Goal: Find specific page/section: Find specific page/section

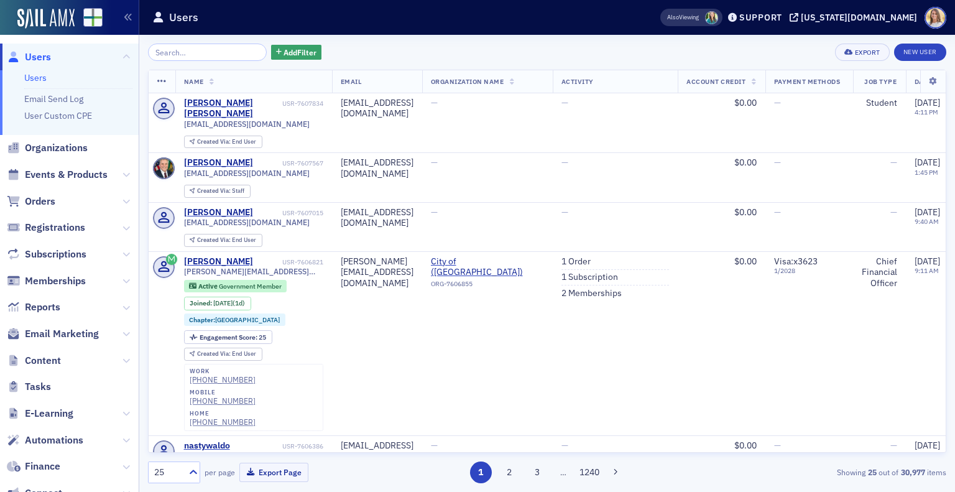
click at [31, 57] on span "Users" at bounding box center [38, 57] width 26 height 14
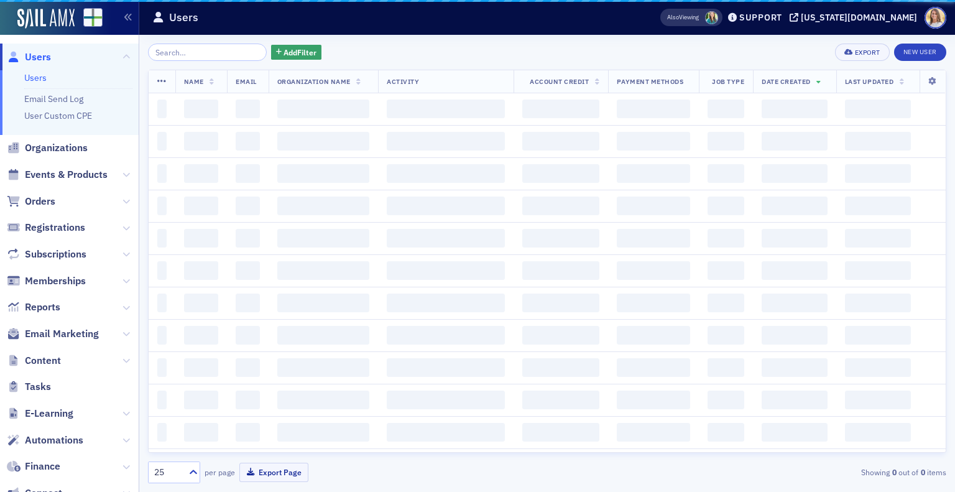
click at [182, 52] on input "search" at bounding box center [207, 52] width 119 height 17
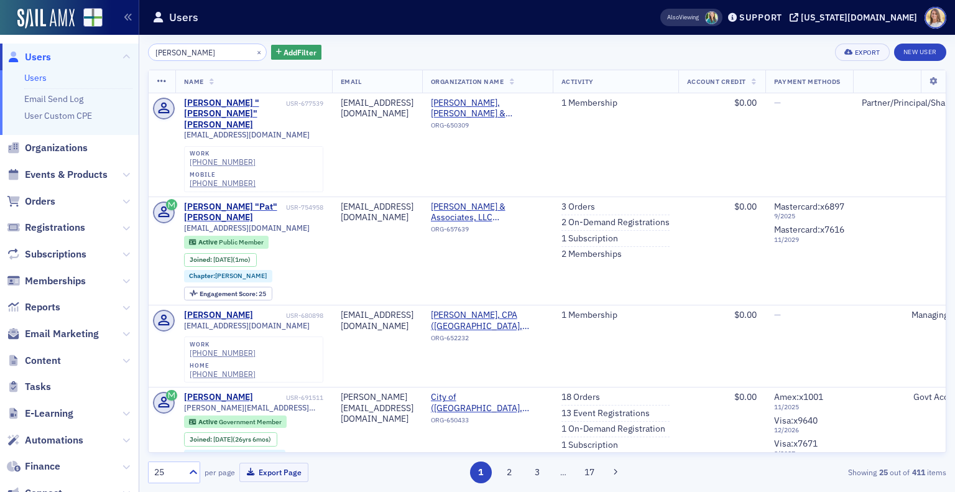
drag, startPoint x: 220, startPoint y: 53, endPoint x: 72, endPoint y: 44, distance: 147.7
click at [72, 44] on div "Users Users Email Send Log User Custom CPE Organizations Events & Products Orde…" at bounding box center [477, 246] width 955 height 492
type input "[PERSON_NAME]"
click at [249, 100] on div "[PERSON_NAME] "[PERSON_NAME]" [PERSON_NAME]" at bounding box center [233, 114] width 99 height 33
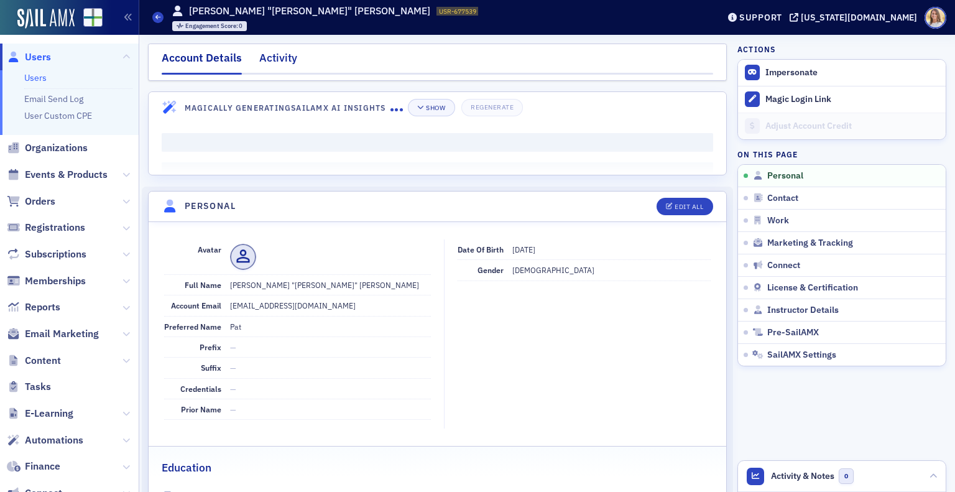
click at [278, 68] on div "Activity" at bounding box center [278, 61] width 38 height 23
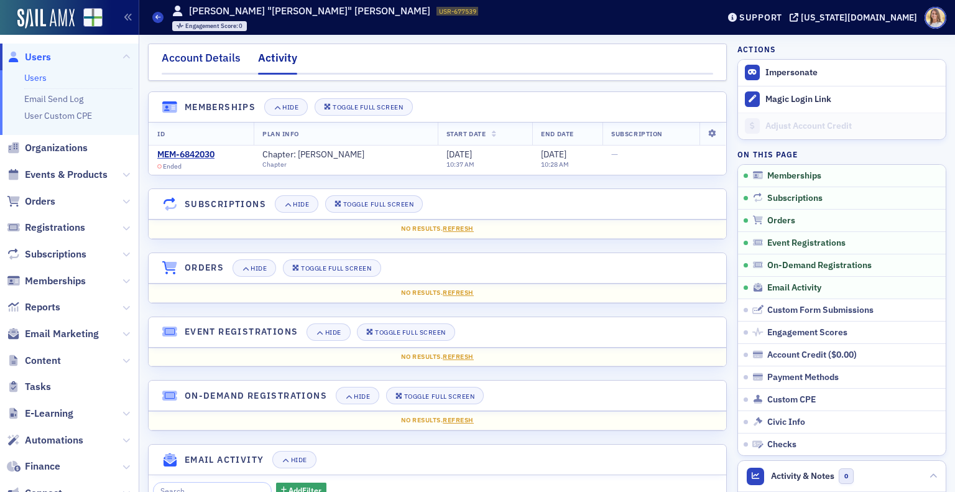
click at [213, 53] on div "Account Details" at bounding box center [201, 61] width 79 height 23
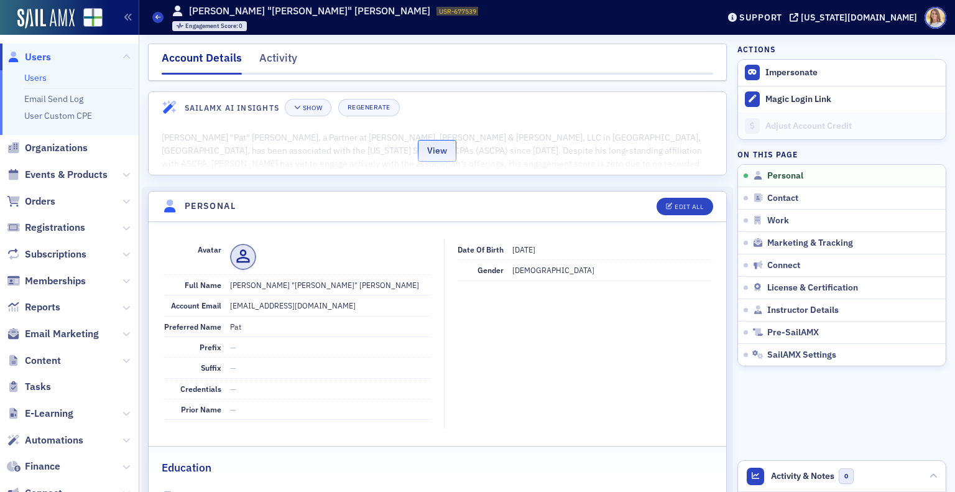
click at [430, 151] on button "View" at bounding box center [437, 151] width 39 height 22
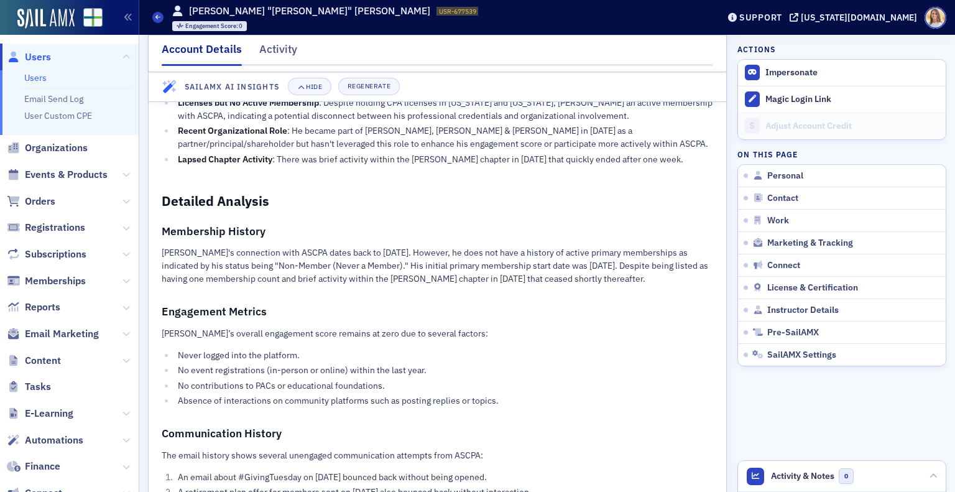
scroll to position [198, 0]
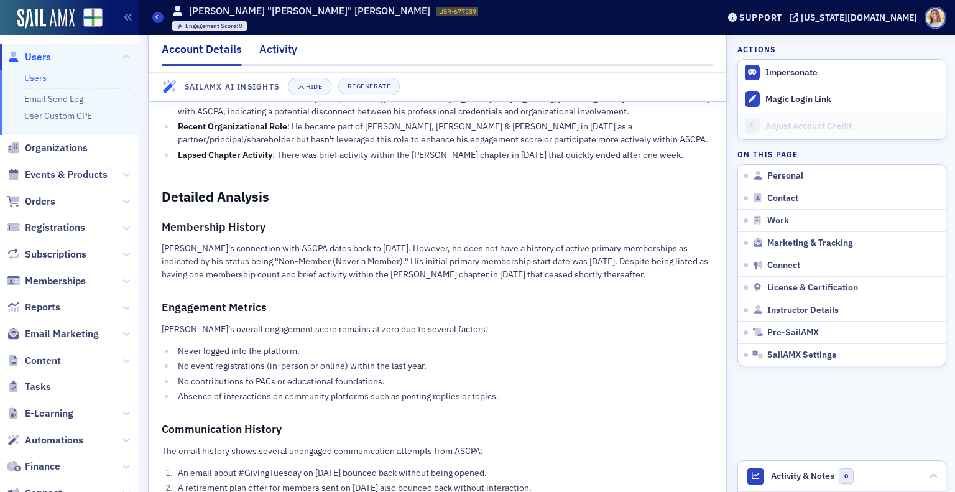
click at [268, 45] on div "Activity" at bounding box center [278, 52] width 38 height 23
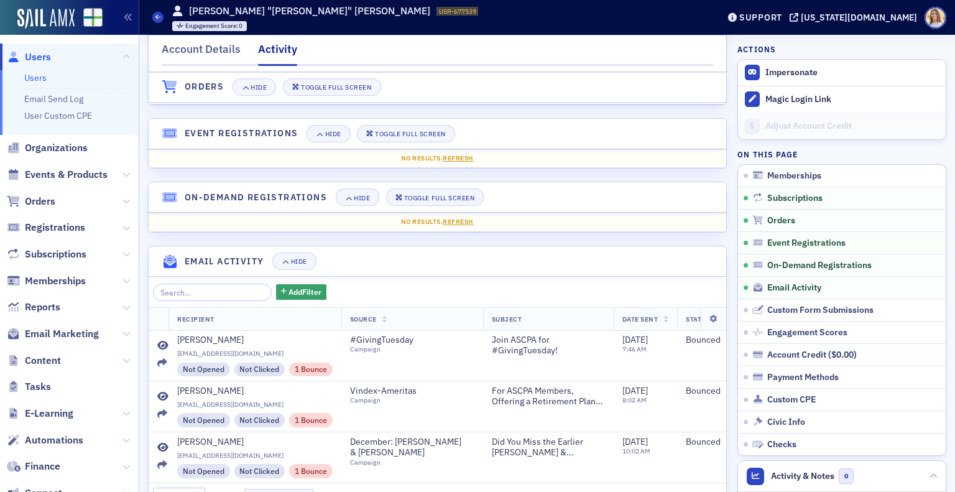
click at [33, 57] on span "Users" at bounding box center [38, 57] width 26 height 14
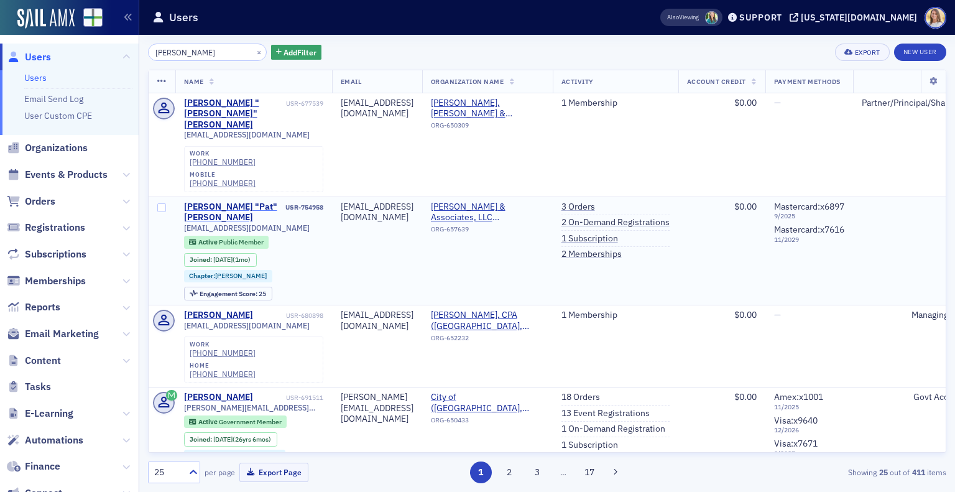
click at [248, 201] on div "[PERSON_NAME] "Pat" [PERSON_NAME]" at bounding box center [233, 212] width 99 height 22
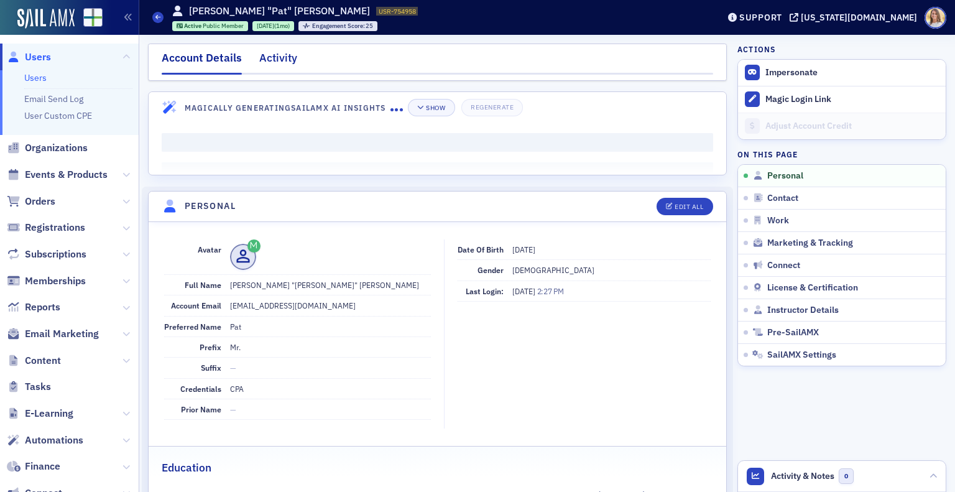
click at [287, 50] on div "Activity" at bounding box center [278, 61] width 38 height 23
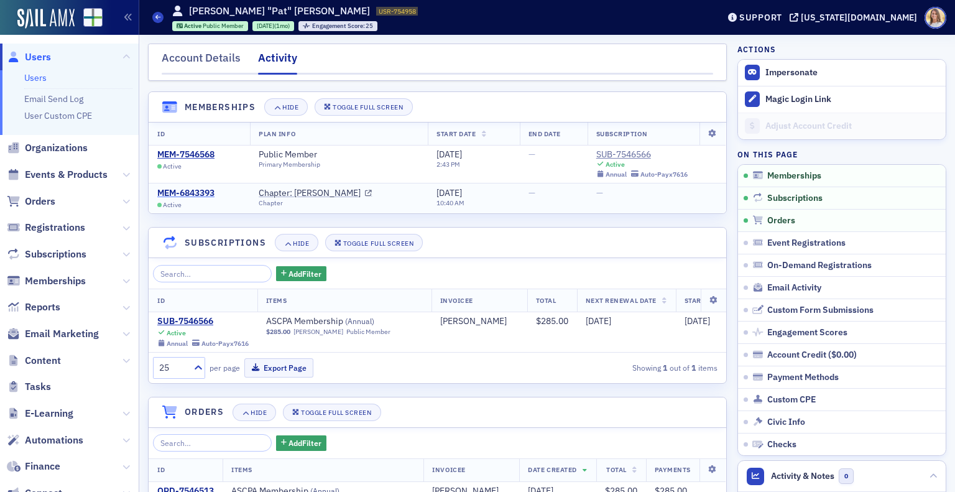
click at [200, 192] on div "MEM-6843393" at bounding box center [185, 193] width 57 height 11
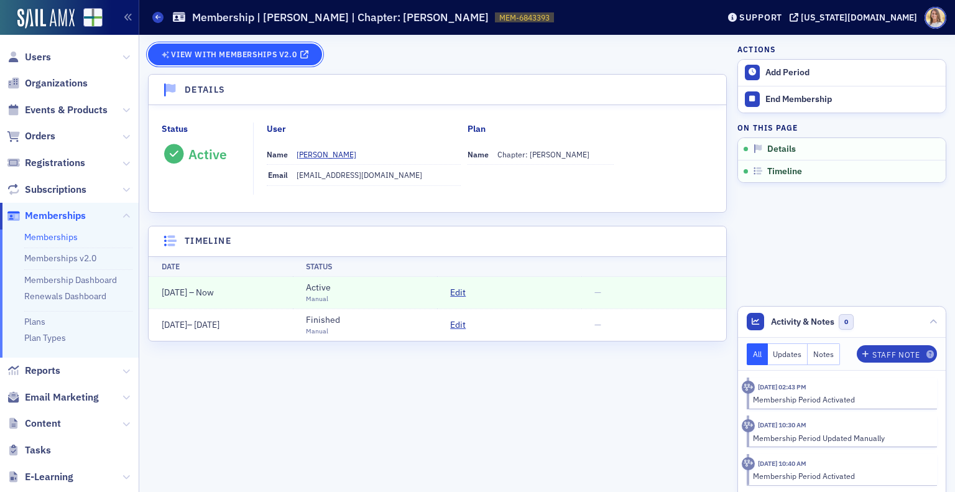
click at [255, 55] on span "View with Memberships v2.0" at bounding box center [234, 54] width 126 height 7
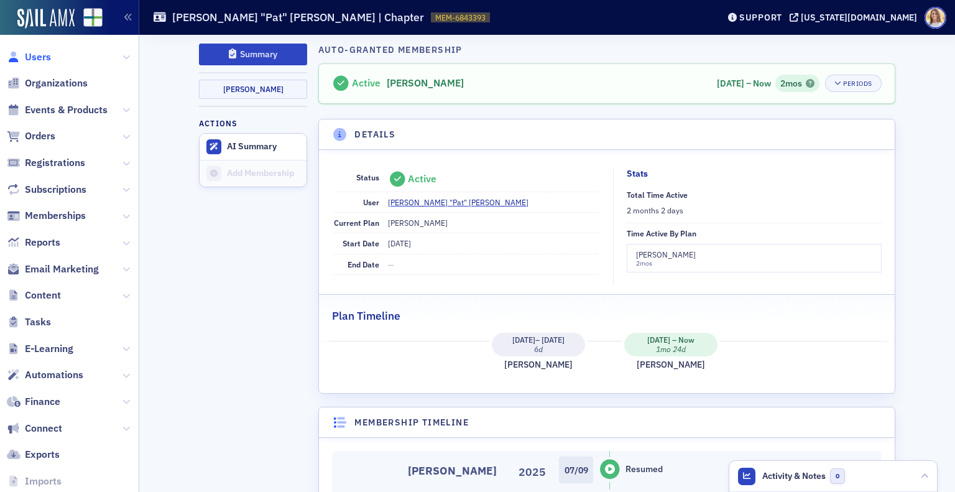
click at [36, 55] on span "Users" at bounding box center [38, 57] width 26 height 14
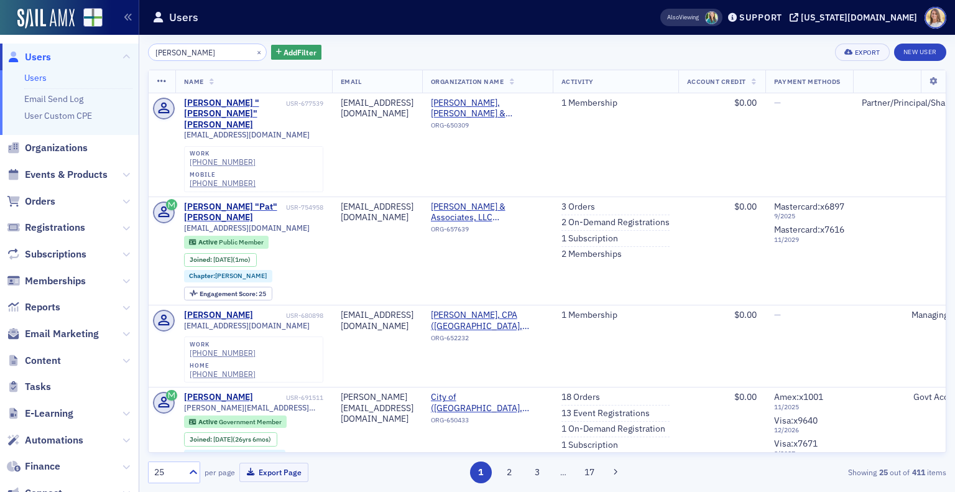
drag, startPoint x: 228, startPoint y: 51, endPoint x: 112, endPoint y: 57, distance: 115.8
click at [112, 57] on div "Users Users Email Send Log User Custom CPE Organizations Events & Products Orde…" at bounding box center [477, 246] width 955 height 492
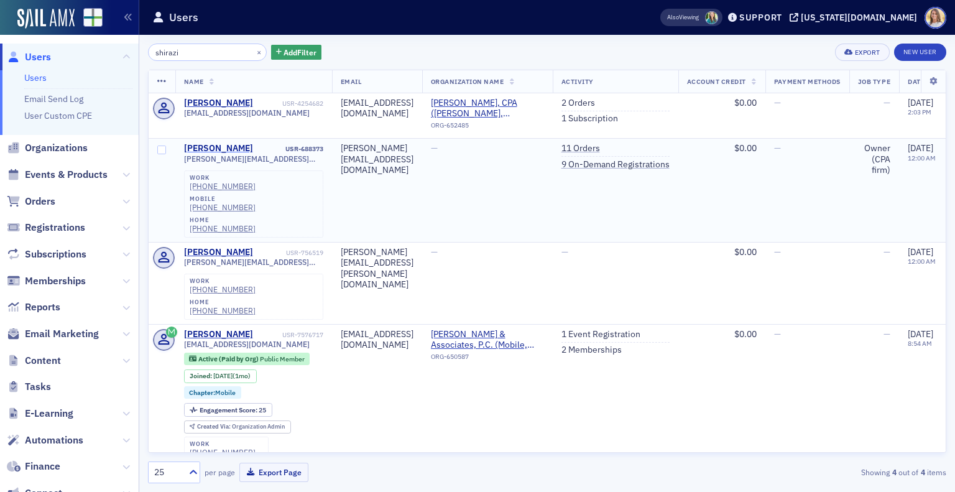
type input "shirazi"
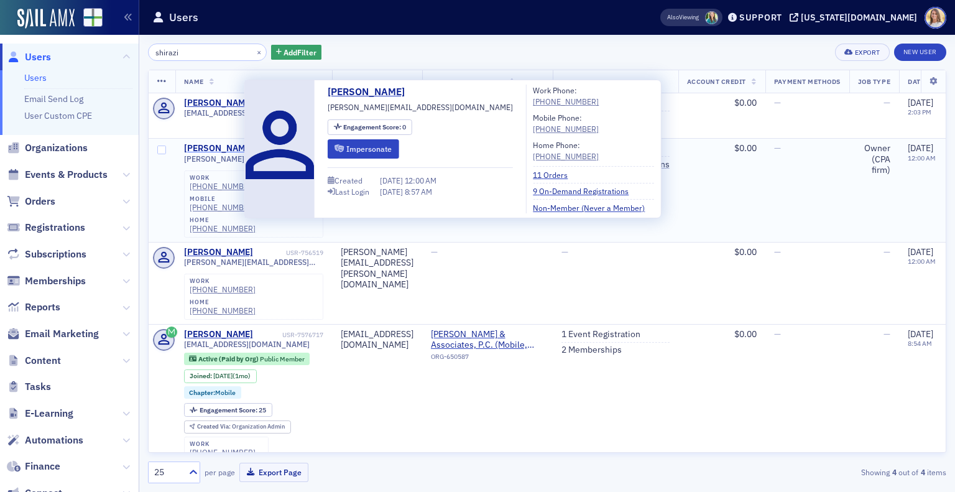
click at [234, 150] on div "[PERSON_NAME]" at bounding box center [218, 148] width 69 height 11
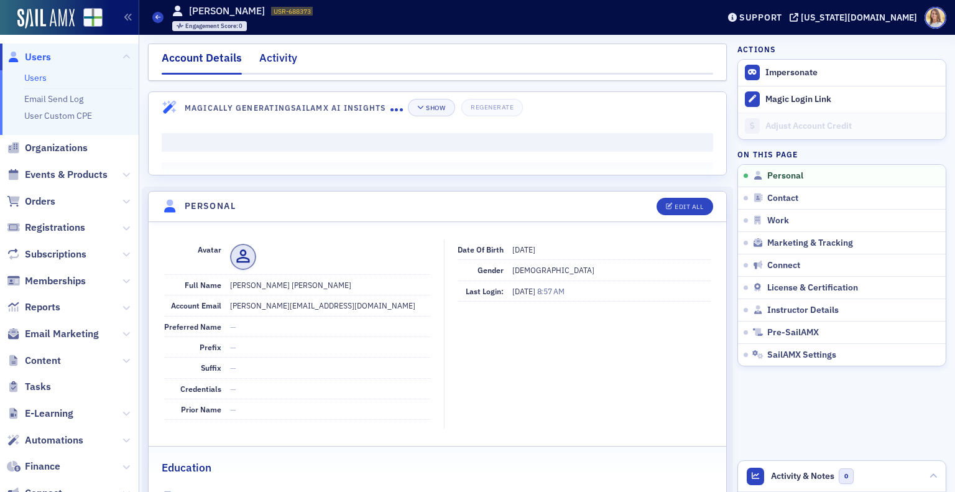
click at [291, 54] on div "Activity" at bounding box center [278, 61] width 38 height 23
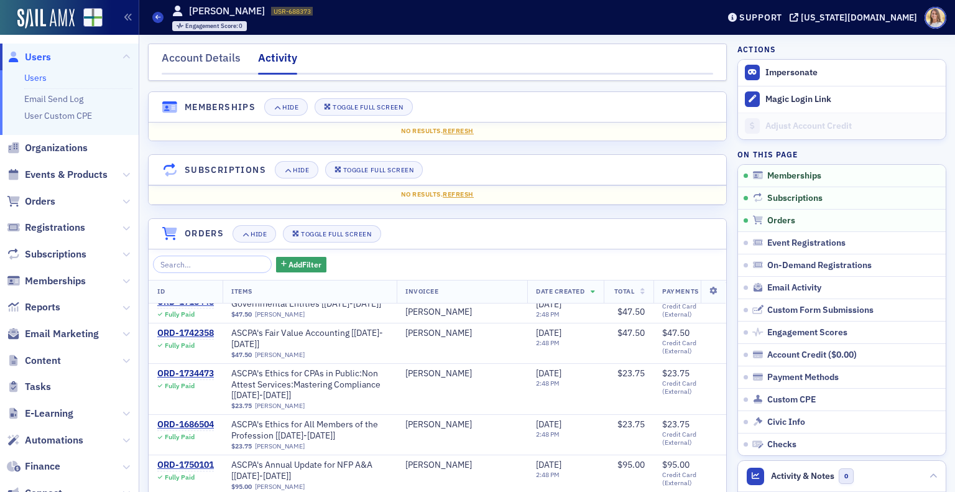
click at [30, 45] on span "Users" at bounding box center [69, 57] width 139 height 27
click at [34, 60] on span "Users" at bounding box center [38, 57] width 26 height 14
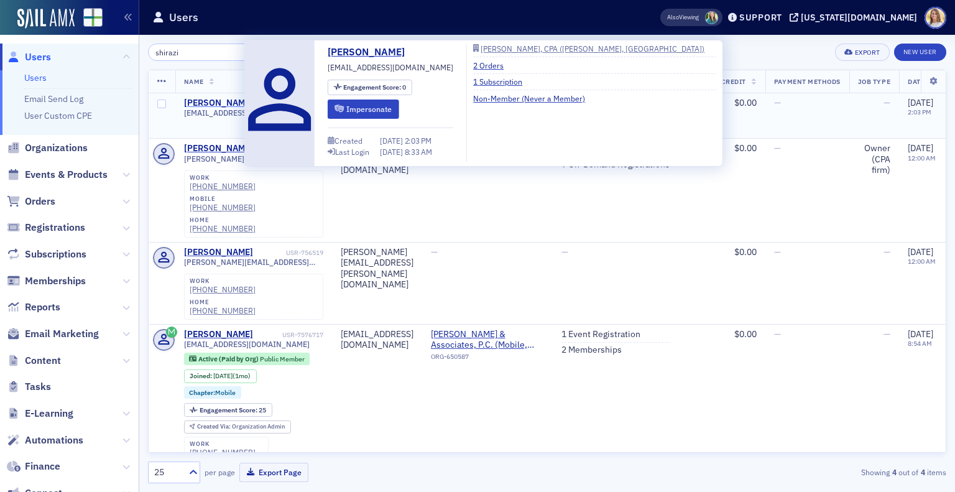
click at [226, 104] on div "[PERSON_NAME]" at bounding box center [218, 103] width 69 height 11
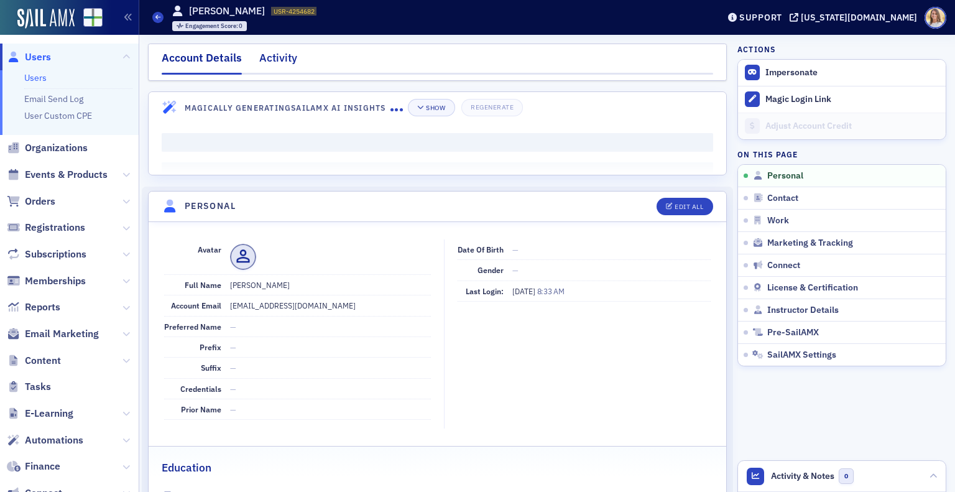
click at [272, 51] on div "Activity" at bounding box center [278, 61] width 38 height 23
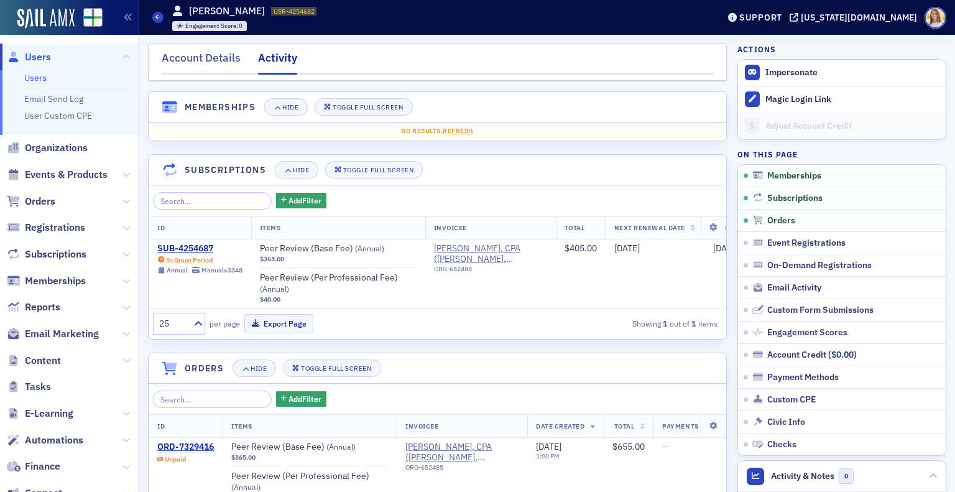
click at [52, 54] on span "Users" at bounding box center [69, 57] width 139 height 27
click at [47, 55] on span "Users" at bounding box center [38, 57] width 26 height 14
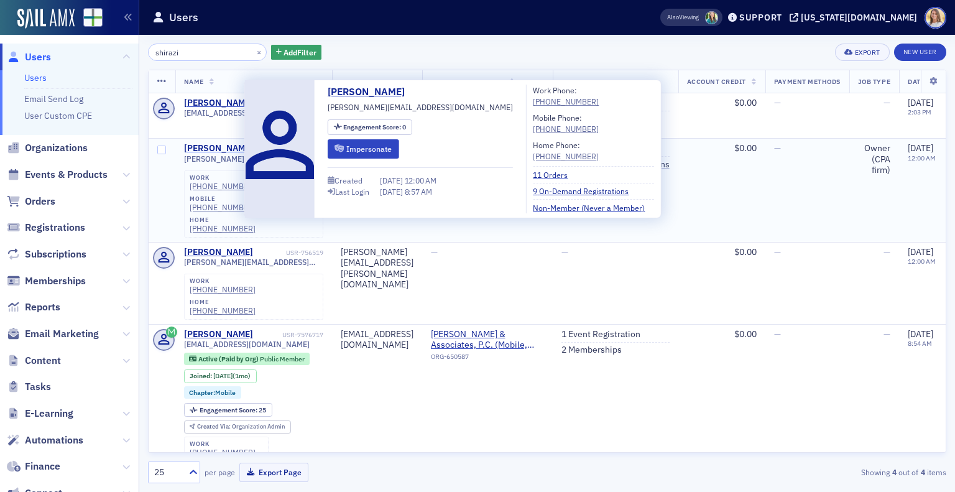
click at [228, 146] on div "[PERSON_NAME]" at bounding box center [218, 148] width 69 height 11
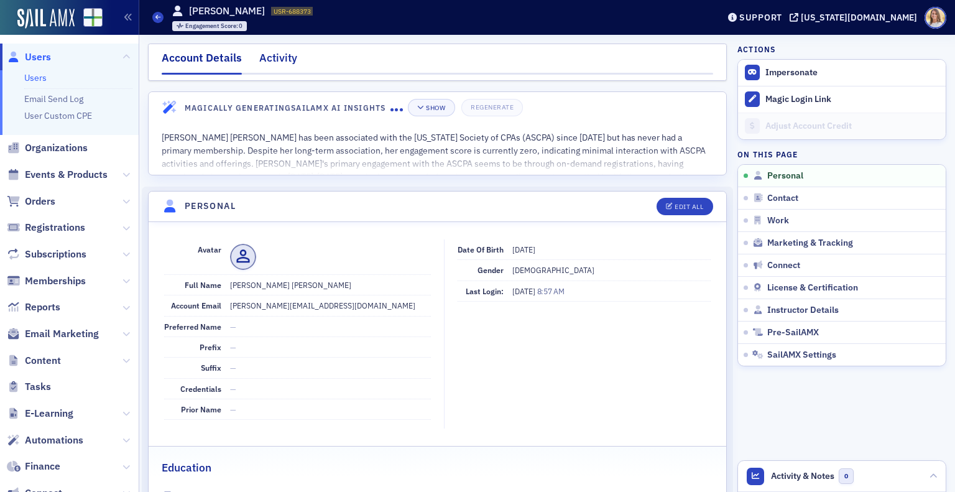
click at [276, 61] on div "Activity" at bounding box center [278, 61] width 38 height 23
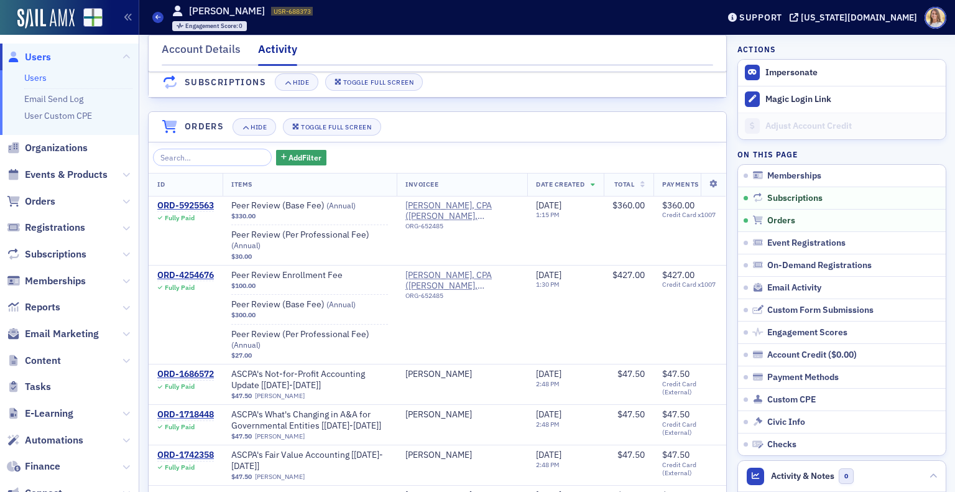
scroll to position [105, 0]
click at [42, 57] on span "Users" at bounding box center [38, 57] width 26 height 14
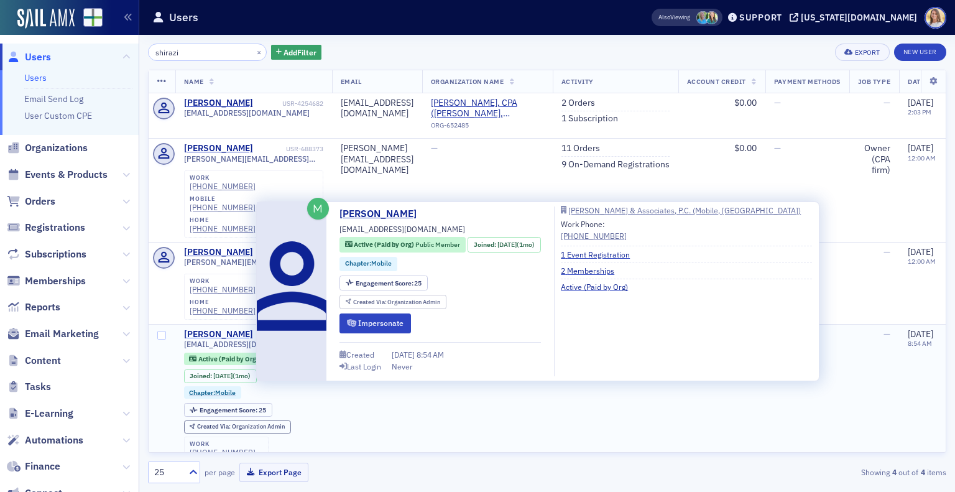
click at [241, 329] on div "[PERSON_NAME]" at bounding box center [218, 334] width 69 height 11
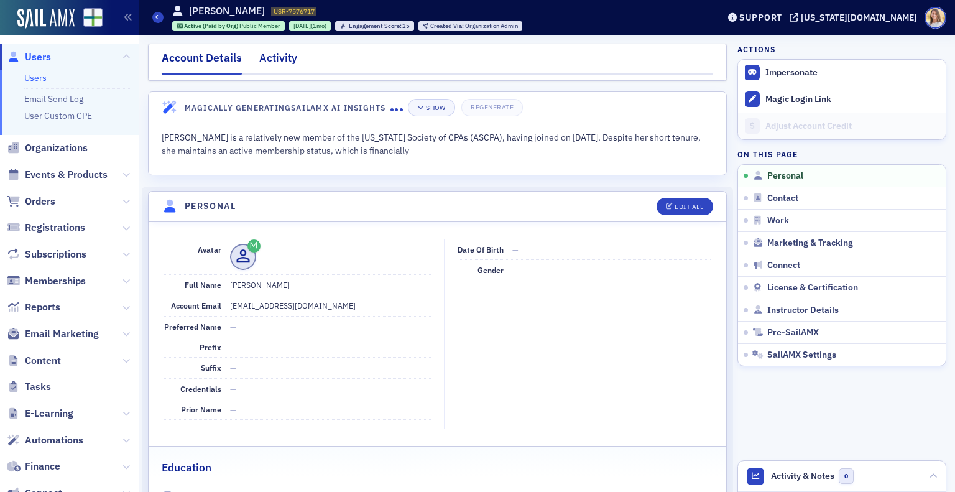
click at [289, 58] on div "Activity" at bounding box center [278, 61] width 38 height 23
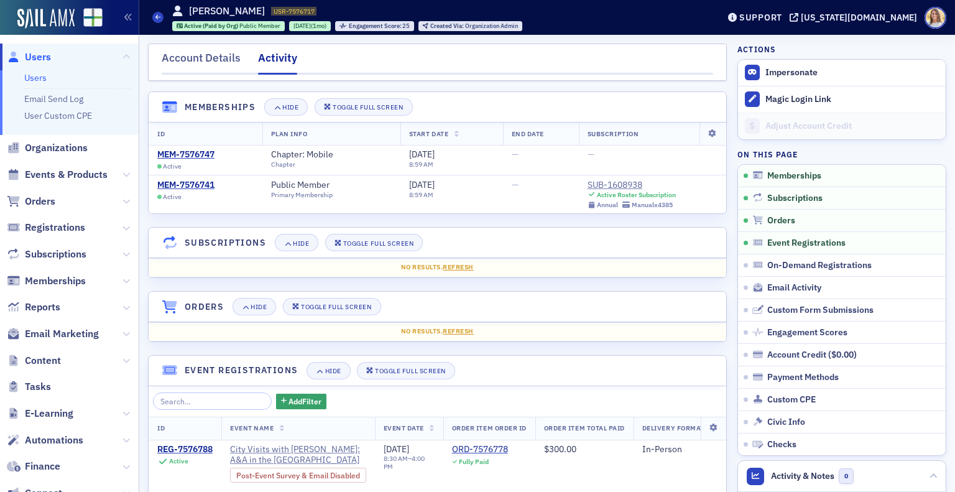
click at [29, 55] on span "Users" at bounding box center [38, 57] width 26 height 14
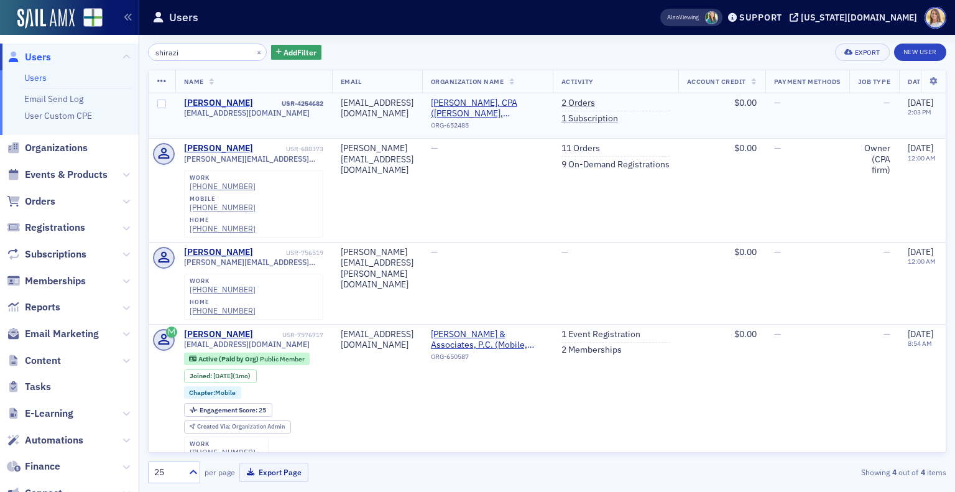
click at [218, 99] on div "[PERSON_NAME]" at bounding box center [218, 103] width 69 height 11
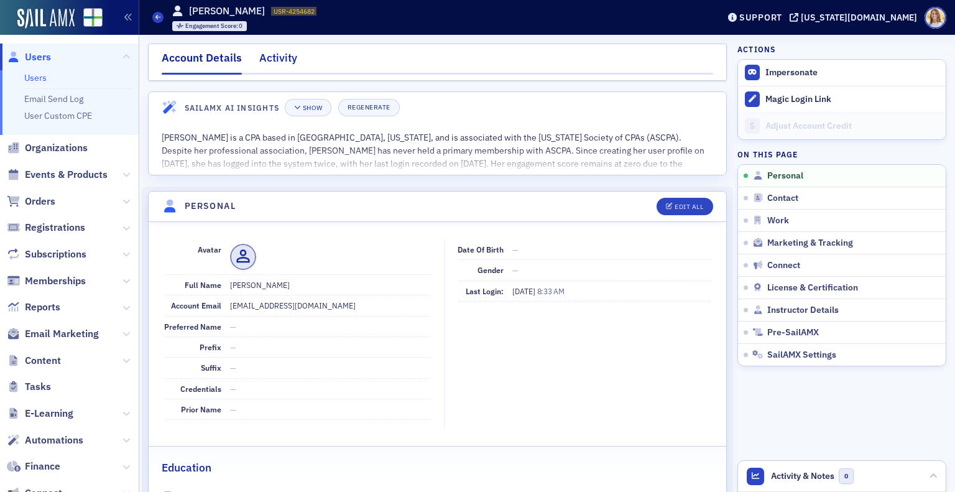
click at [280, 57] on div "Activity" at bounding box center [278, 61] width 38 height 23
